Goal: Information Seeking & Learning: Understand process/instructions

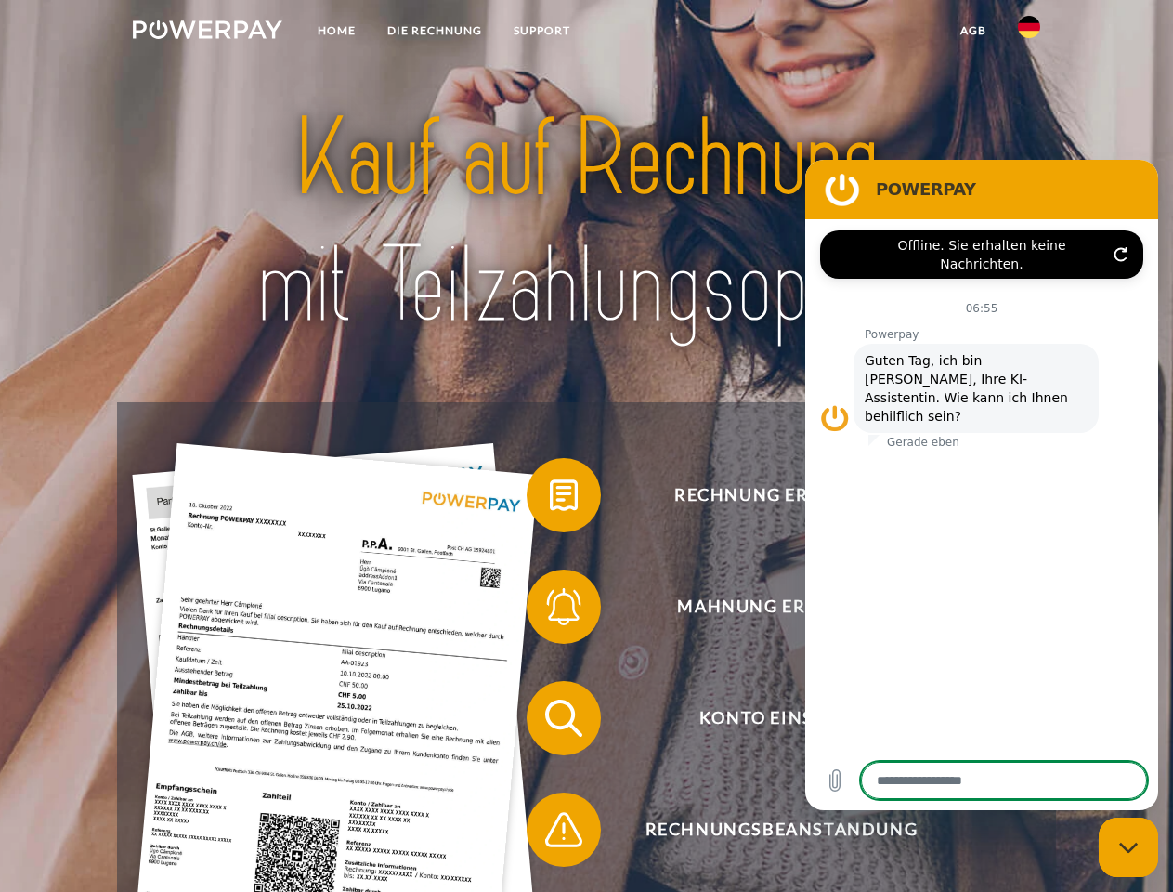
click at [207, 33] on img at bounding box center [208, 29] width 150 height 19
click at [1029, 33] on img at bounding box center [1029, 27] width 22 height 22
click at [972, 31] on link "agb" at bounding box center [974, 30] width 58 height 33
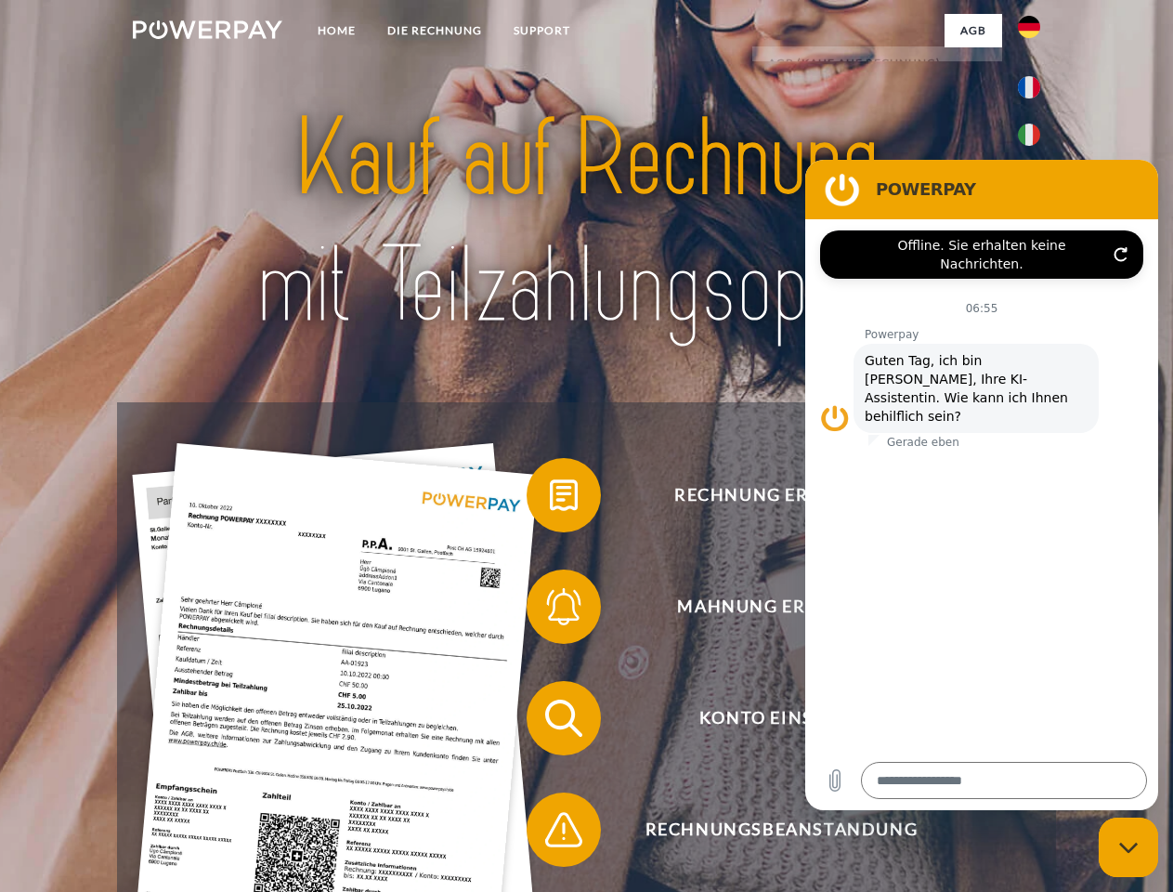
click at [550, 499] on span at bounding box center [535, 495] width 93 height 93
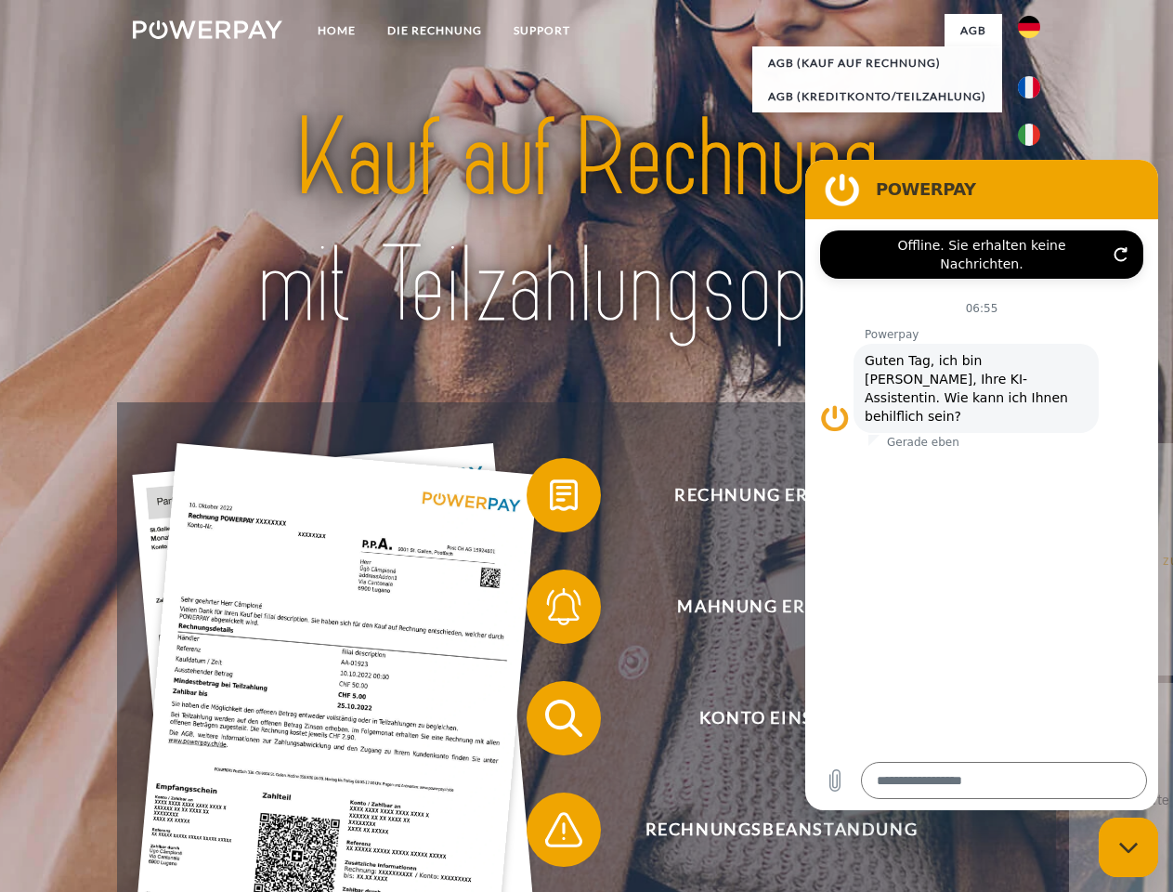
click at [550, 610] on span at bounding box center [535, 606] width 93 height 93
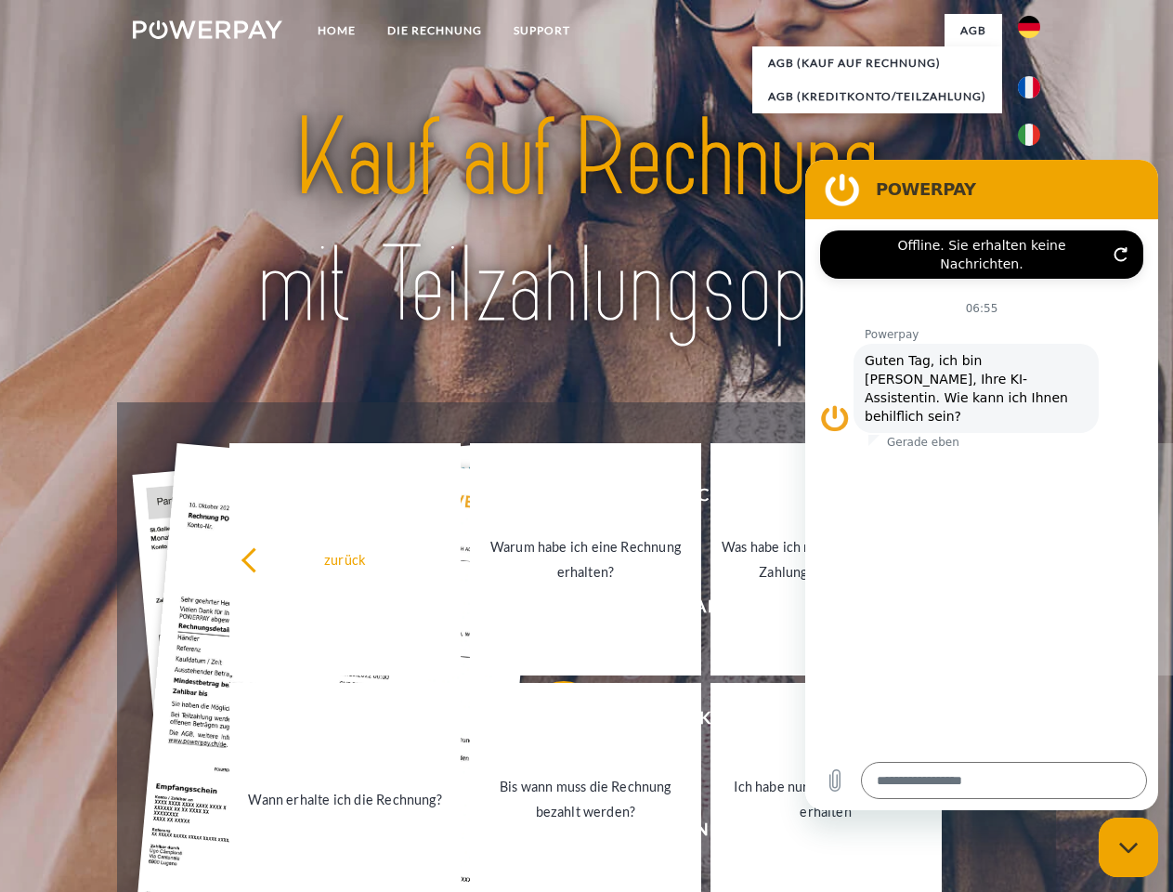
click at [550, 722] on link "Bis wann muss die Rechnung bezahlt werden?" at bounding box center [585, 799] width 231 height 232
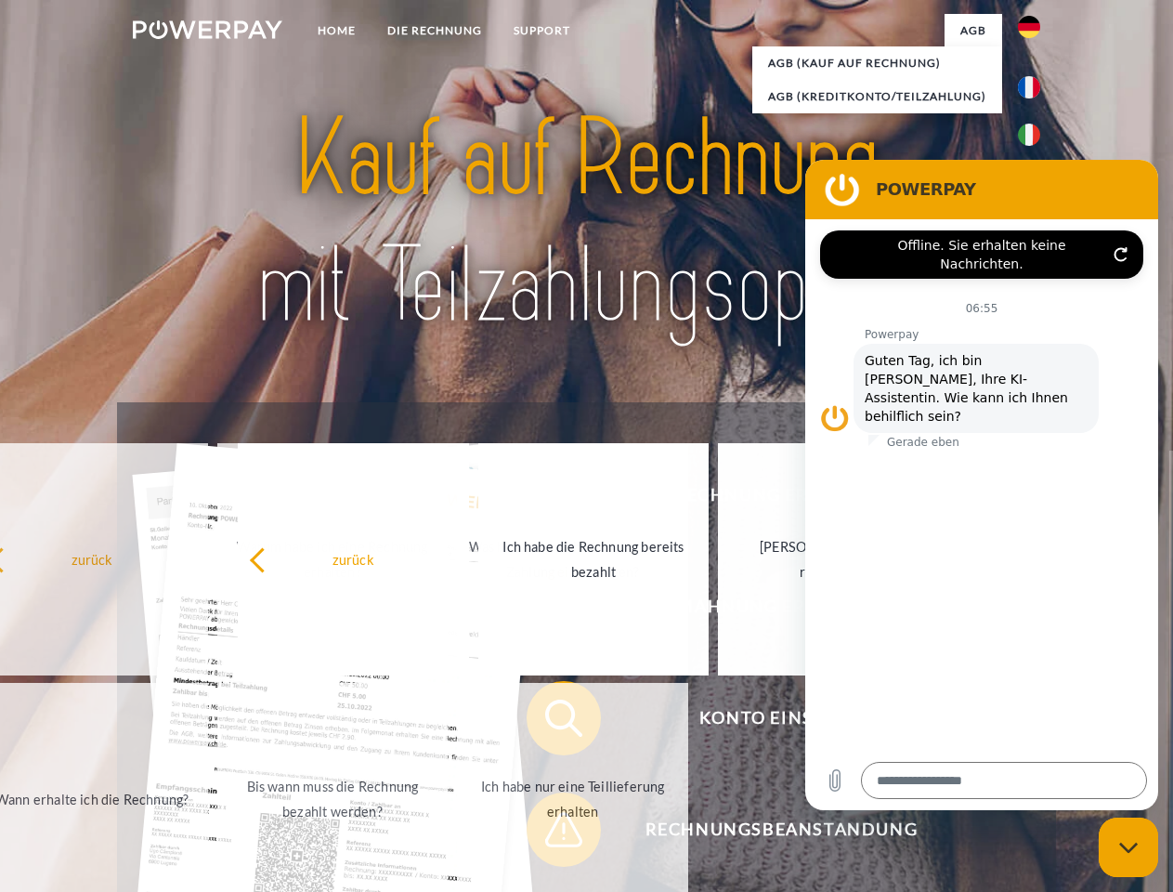
click at [550, 833] on span at bounding box center [535, 829] width 93 height 93
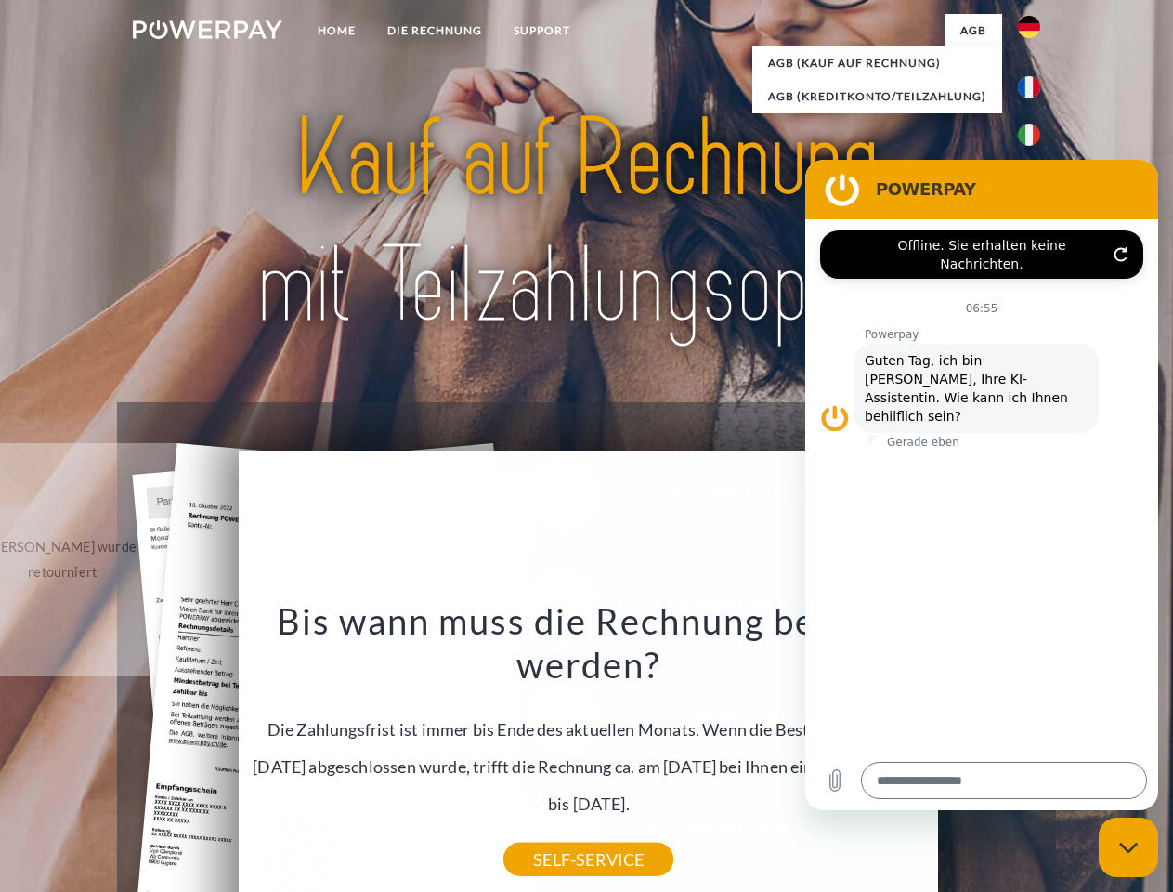
click at [1128, 847] on icon "Messaging-Fenster schließen" at bounding box center [1129, 847] width 20 height 12
type textarea "*"
